Goal: Task Accomplishment & Management: Use online tool/utility

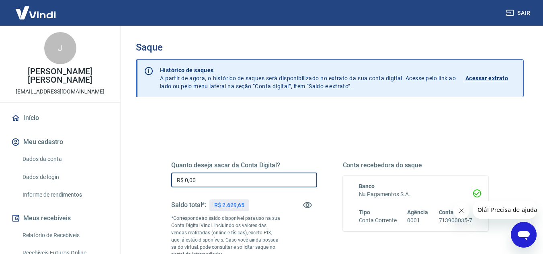
click at [236, 178] on input "R$ 0,00" at bounding box center [244, 180] width 146 height 15
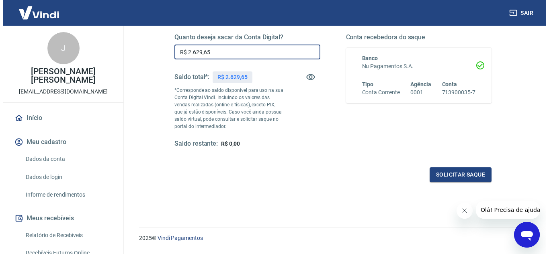
scroll to position [129, 0]
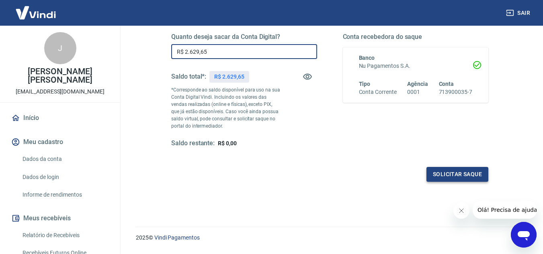
type input "R$ 2.629,65"
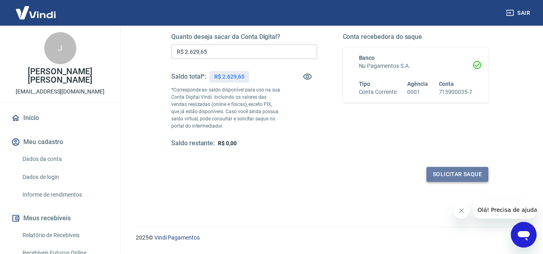
click at [463, 173] on button "Solicitar saque" at bounding box center [457, 174] width 62 height 15
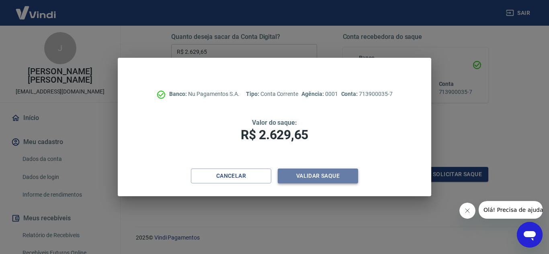
click at [328, 174] on button "Validar saque" at bounding box center [318, 176] width 80 height 15
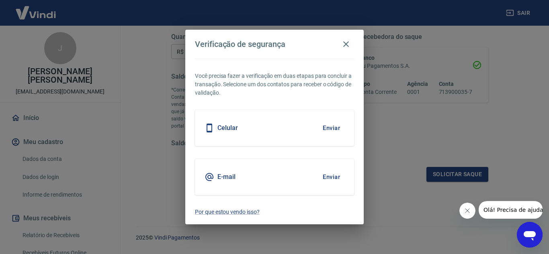
click at [254, 136] on div "Celular Enviar" at bounding box center [274, 128] width 159 height 36
click at [334, 129] on button "Enviar" at bounding box center [331, 128] width 26 height 17
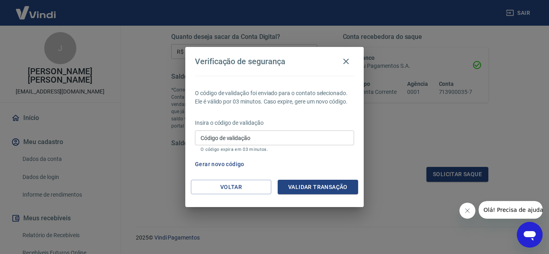
click at [223, 162] on button "Gerar novo código" at bounding box center [220, 164] width 56 height 15
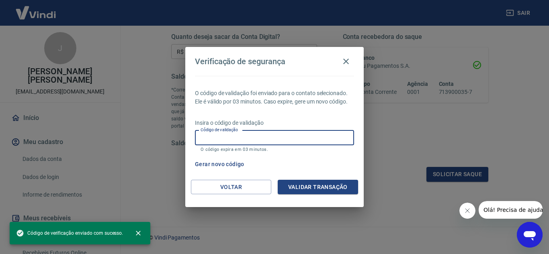
click at [230, 139] on input "Código de validação" at bounding box center [274, 138] width 159 height 15
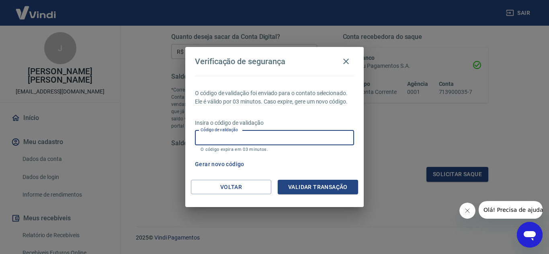
click at [244, 136] on input "Código de validação" at bounding box center [274, 138] width 159 height 15
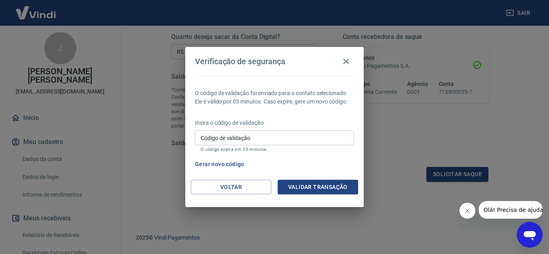
click at [364, 211] on div "Verificação de segurança O código de validação foi enviado para o contato selec…" at bounding box center [274, 127] width 549 height 254
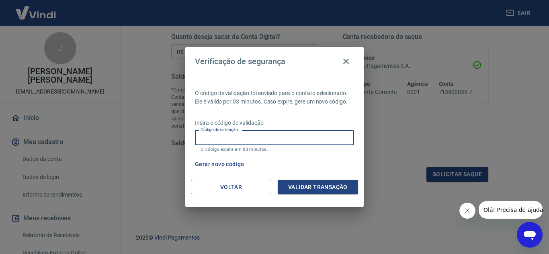
click at [271, 136] on input "Código de validação" at bounding box center [274, 138] width 159 height 15
type input "191931"
click at [234, 163] on button "Gerar novo código" at bounding box center [220, 164] width 56 height 15
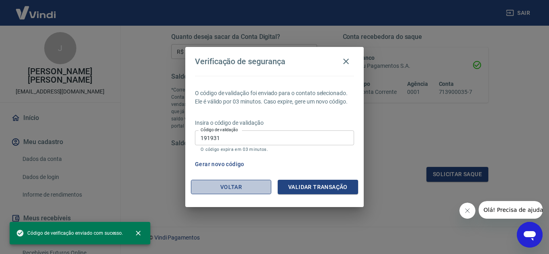
click at [235, 183] on button "Voltar" at bounding box center [231, 187] width 80 height 15
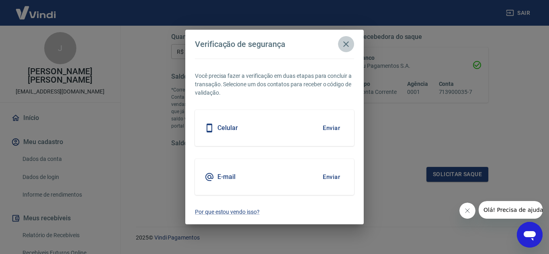
click at [345, 45] on icon "button" at bounding box center [346, 44] width 10 height 10
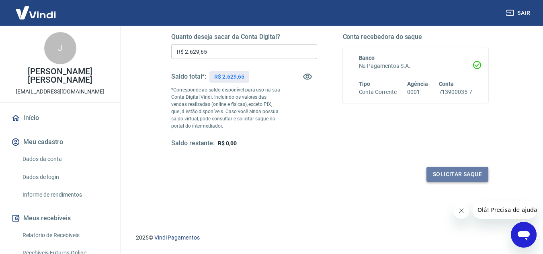
click at [436, 174] on button "Solicitar saque" at bounding box center [457, 174] width 62 height 15
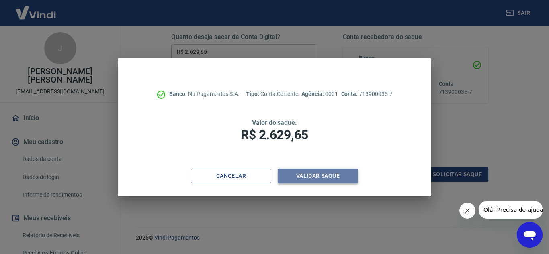
click at [294, 176] on button "Validar saque" at bounding box center [318, 176] width 80 height 15
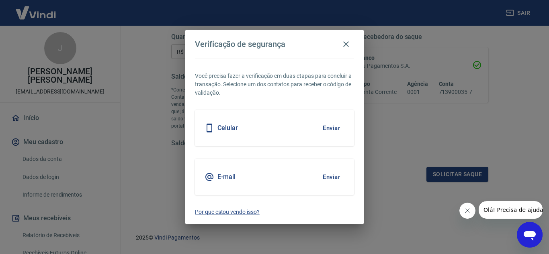
click at [265, 131] on div "Celular Enviar" at bounding box center [274, 128] width 159 height 36
click at [330, 126] on button "Enviar" at bounding box center [331, 128] width 26 height 17
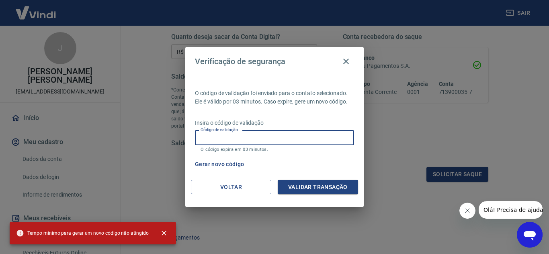
click at [293, 138] on input "Código de validação" at bounding box center [274, 138] width 159 height 15
